Goal: Transaction & Acquisition: Purchase product/service

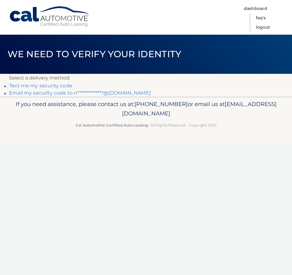
click at [166, 13] on nav "Menu Dashboard FAQ's Logout" at bounding box center [189, 17] width 188 height 35
click at [93, 91] on link "**********" at bounding box center [80, 93] width 142 height 6
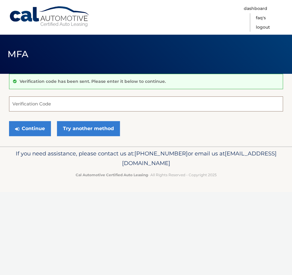
click at [105, 103] on input "Verification Code" at bounding box center [146, 103] width 274 height 15
paste input "408416"
type input "408416"
click at [42, 132] on button "Continue" at bounding box center [30, 128] width 42 height 15
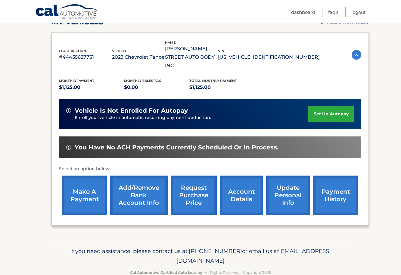
scroll to position [97, 0]
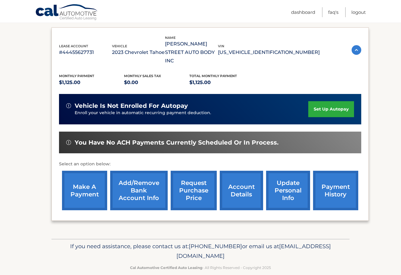
click at [89, 181] on link "make a payment" at bounding box center [84, 190] width 45 height 39
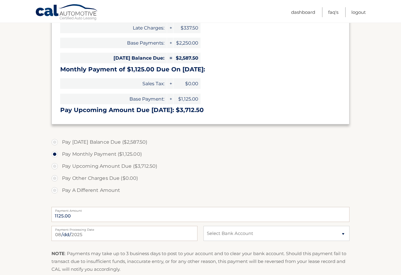
scroll to position [120, 0]
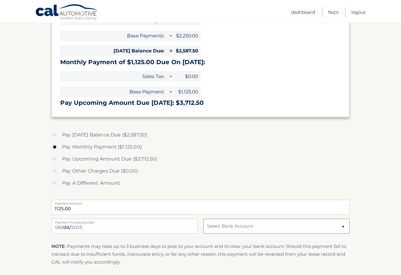
click at [265, 225] on select "Select Bank Account Checking CAPITAL ONE, NATIONAL ASSOCIATION *****5292 Checki…" at bounding box center [277, 226] width 146 height 15
select select "OGY1MTVkOTgtZjJjYS00ODAwLTkyNDAtM2FiNGUyNjUzMzAy"
click at [204, 219] on select "Select Bank Account Checking CAPITAL ONE, NATIONAL ASSOCIATION *****5292 Checki…" at bounding box center [277, 226] width 146 height 15
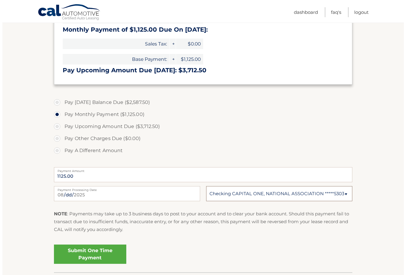
scroll to position [181, 0]
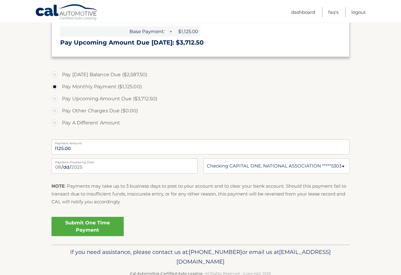
click at [97, 226] on link "Submit One Time Payment" at bounding box center [87, 226] width 72 height 19
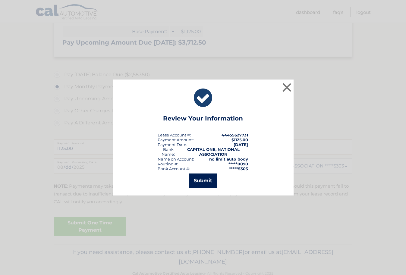
click at [210, 179] on button "Submit" at bounding box center [203, 180] width 28 height 14
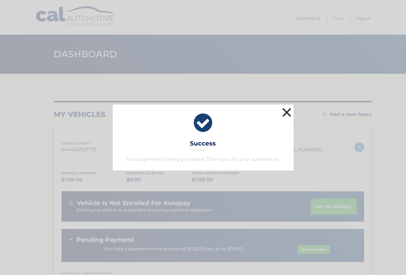
click at [287, 111] on button "×" at bounding box center [287, 112] width 12 height 12
